Goal: Register for event/course

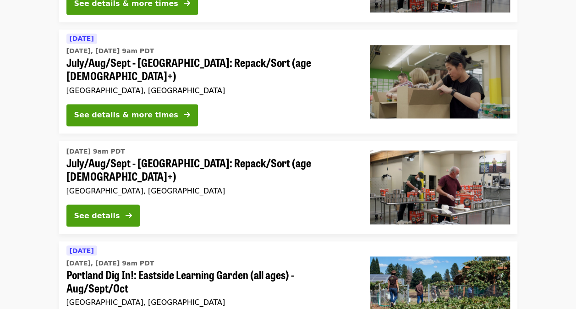
scroll to position [584, 0]
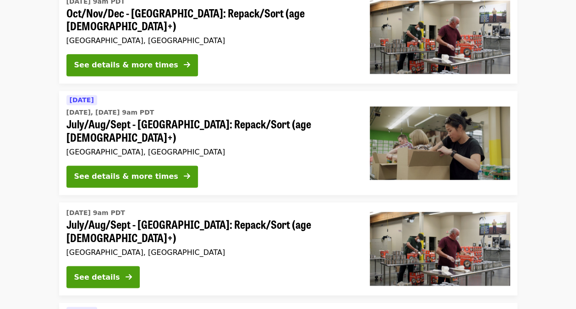
click at [223, 218] on span "July/Aug/Sept - [GEOGRAPHIC_DATA]: Repack/Sort (age [DEMOGRAPHIC_DATA]+)" at bounding box center [210, 231] width 289 height 27
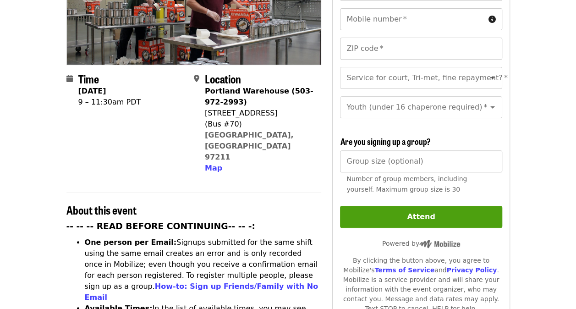
scroll to position [183, 0]
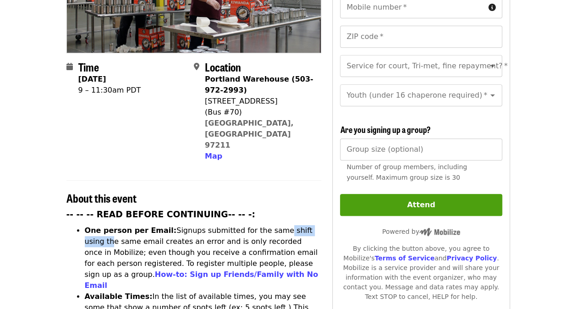
drag, startPoint x: 261, startPoint y: 189, endPoint x: 305, endPoint y: 197, distance: 44.7
click at [305, 225] on li "One person per Email: Signups submitted for the same shift using the same email…" at bounding box center [203, 258] width 237 height 66
drag, startPoint x: 305, startPoint y: 197, endPoint x: 292, endPoint y: 199, distance: 13.5
click at [304, 225] on li "One person per Email: Signups submitted for the same shift using the same email…" at bounding box center [203, 258] width 237 height 66
click at [255, 225] on li "One person per Email: Signups submitted for the same shift using the same email…" at bounding box center [203, 258] width 237 height 66
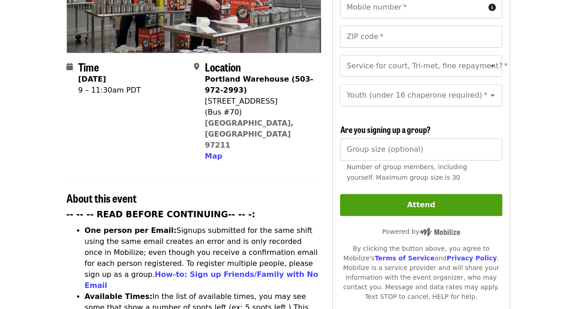
click at [220, 225] on li "One person per Email: Signups submitted for the same shift using the same email…" at bounding box center [203, 258] width 237 height 66
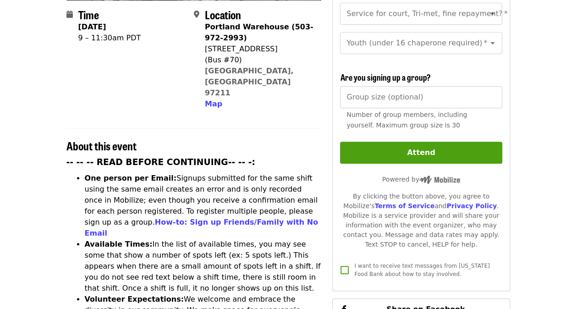
scroll to position [275, 0]
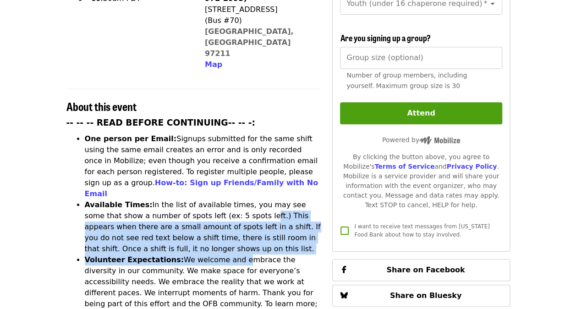
drag, startPoint x: 217, startPoint y: 164, endPoint x: 225, endPoint y: 207, distance: 42.9
click at [225, 207] on ul "One person per Email: Signups submitted for the same shift using the same email…" at bounding box center [193, 314] width 255 height 363
click at [225, 254] on li "Volunteer Expectations: We welcome and embrace the diversity in our community. …" at bounding box center [203, 287] width 237 height 66
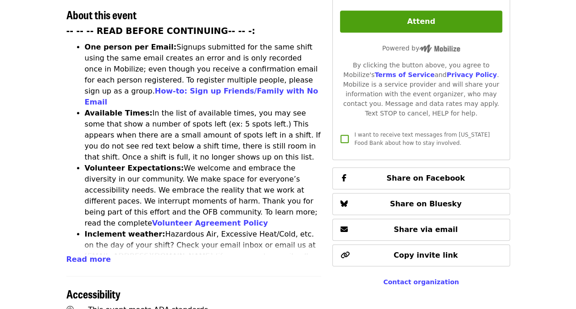
click at [225, 229] on li "Inclement weather: Hazardous Air, Excessive Heat/Cold, etc. on the day of your …" at bounding box center [203, 256] width 237 height 55
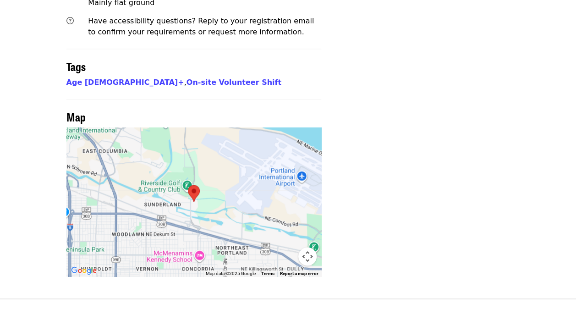
scroll to position [779, 0]
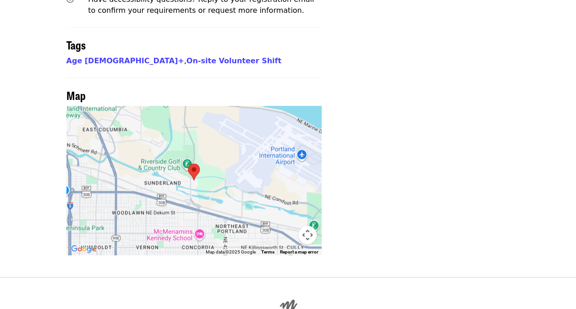
click at [190, 106] on div at bounding box center [193, 180] width 255 height 149
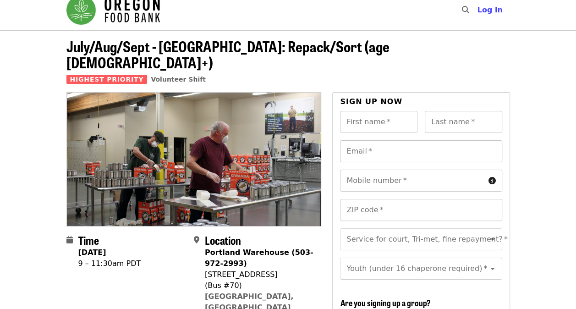
scroll to position [0, 0]
